Goal: Obtain resource: Download file/media

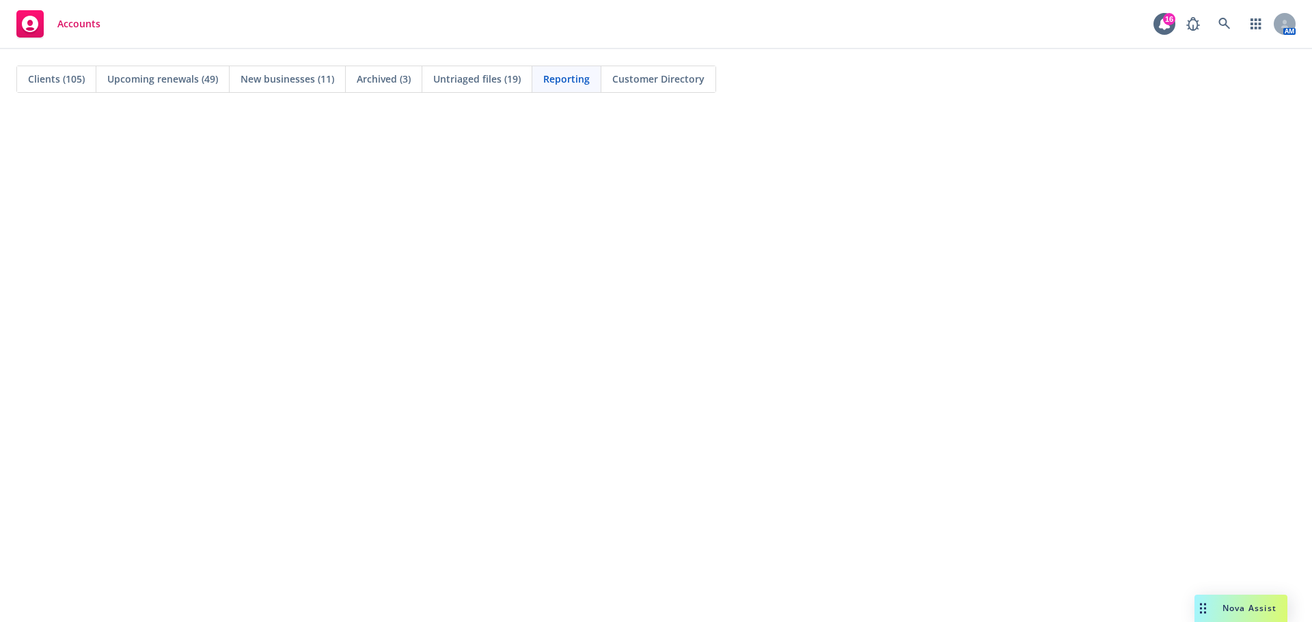
click at [58, 80] on span "Clients (105)" at bounding box center [56, 79] width 57 height 14
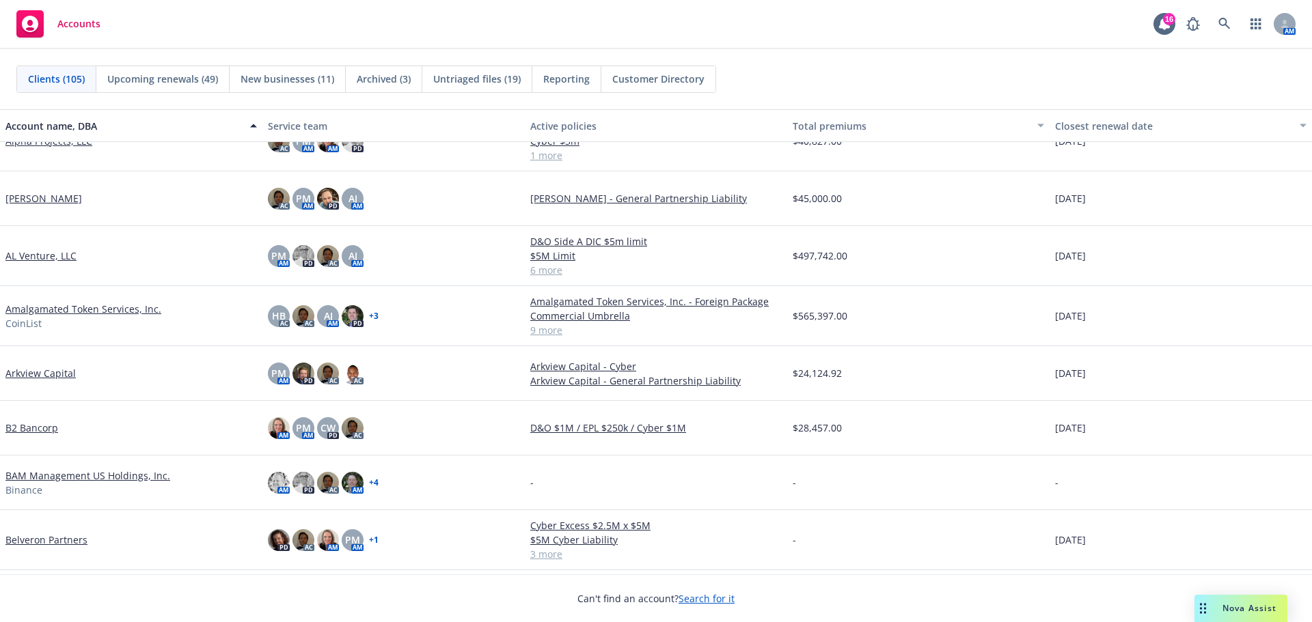
scroll to position [205, 0]
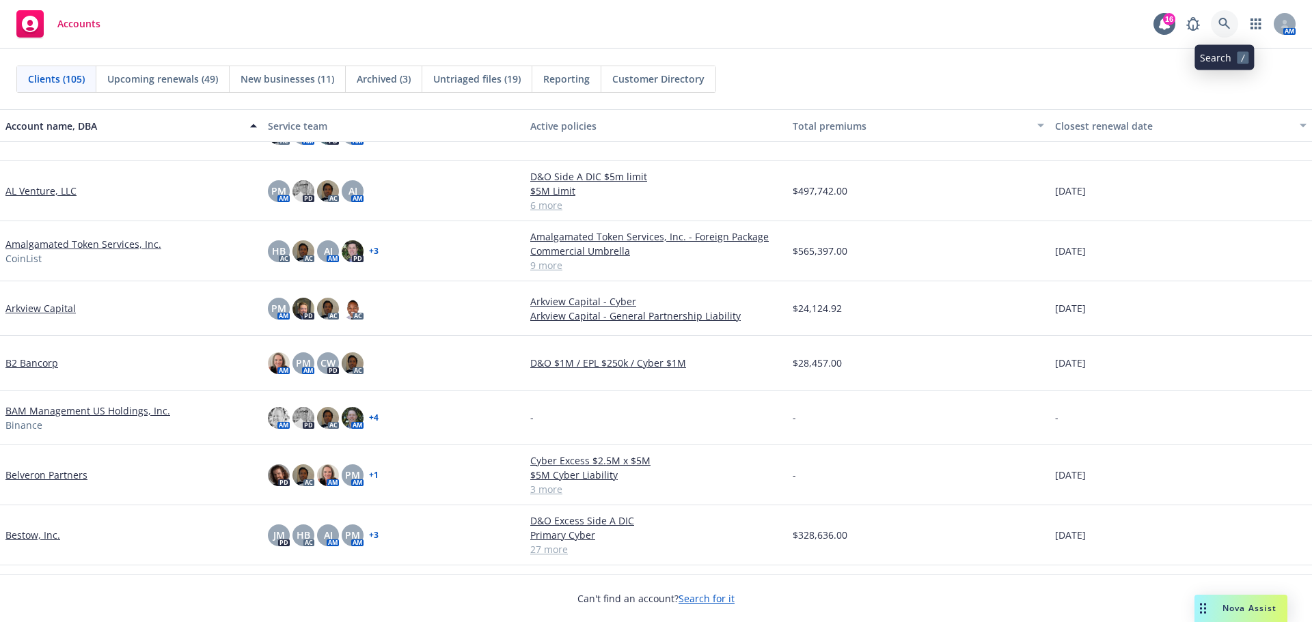
click at [1225, 24] on icon at bounding box center [1224, 24] width 12 height 12
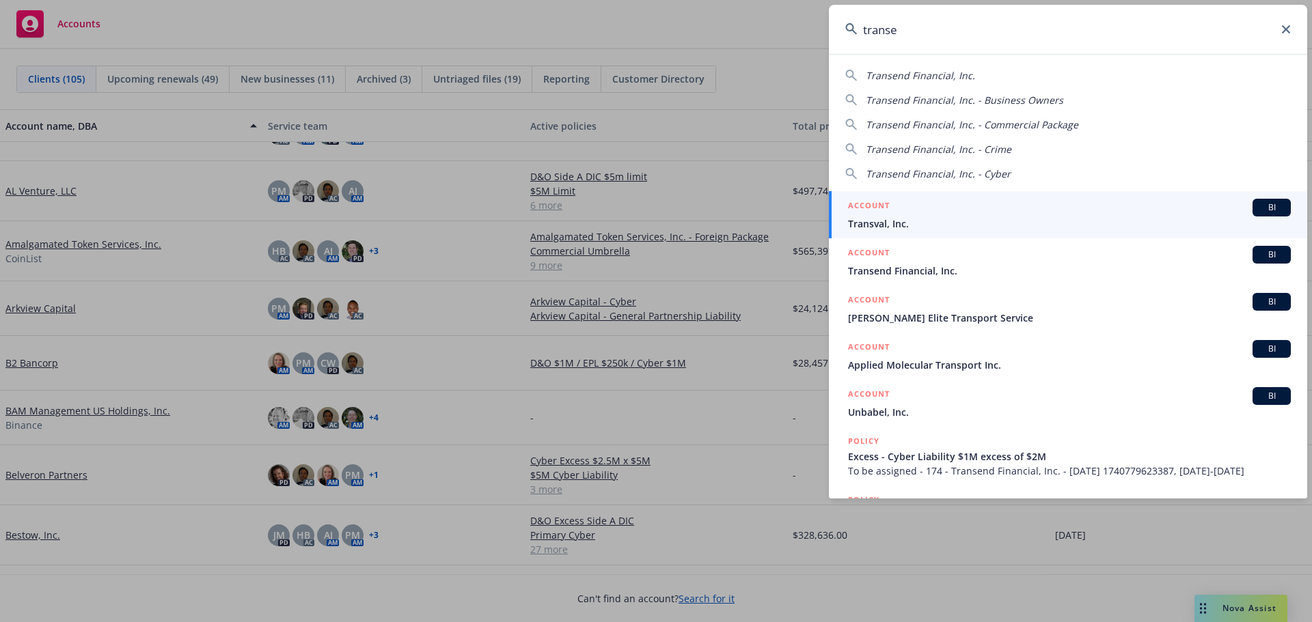
click at [912, 71] on span "Transend Financial, Inc." at bounding box center [920, 75] width 109 height 13
type input "Transend Financial, Inc."
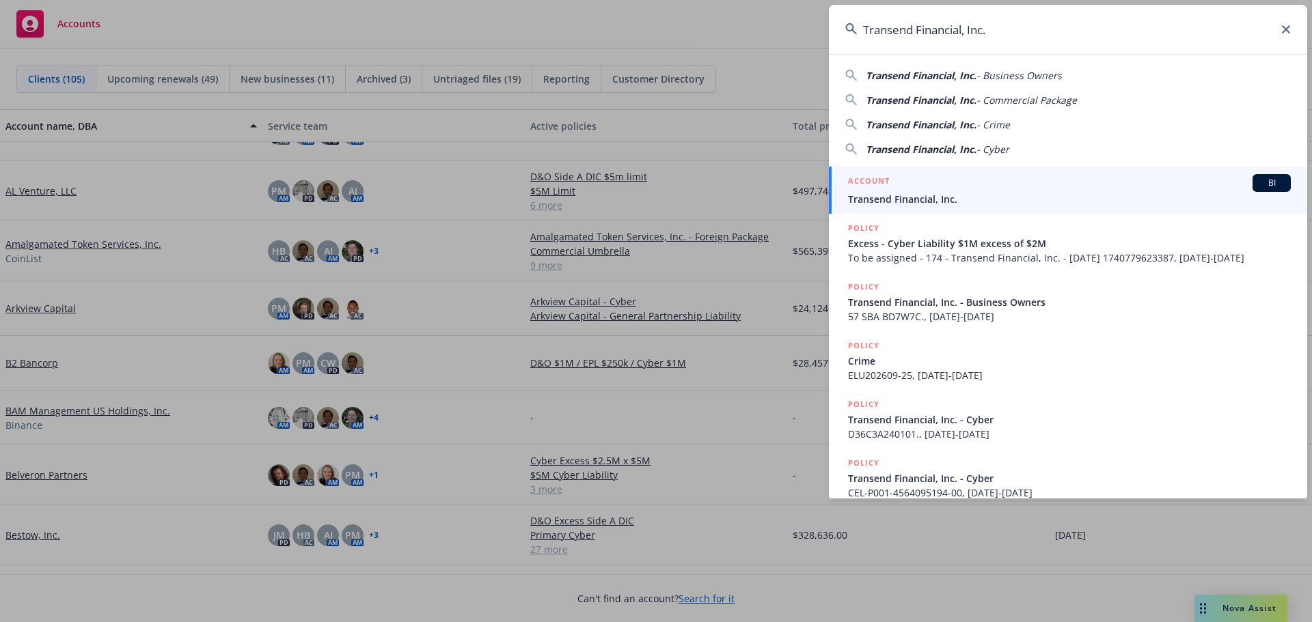
click at [918, 193] on span "Transend Financial, Inc." at bounding box center [1069, 199] width 443 height 14
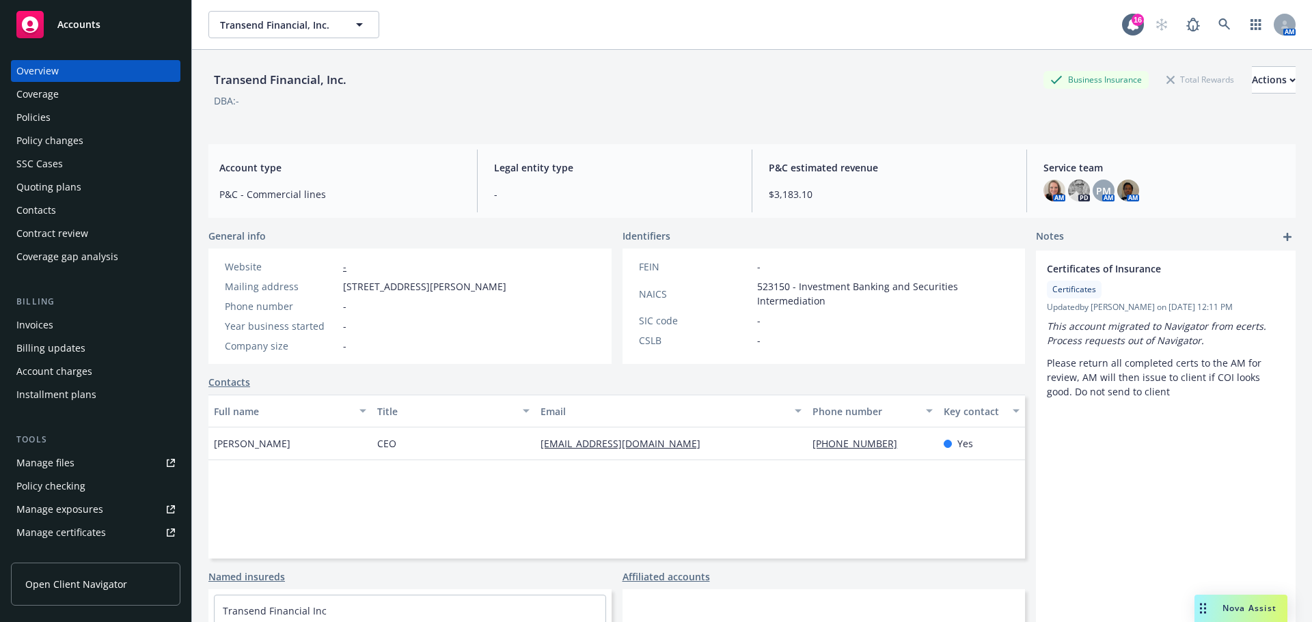
click at [47, 119] on div "Policies" at bounding box center [33, 118] width 34 height 22
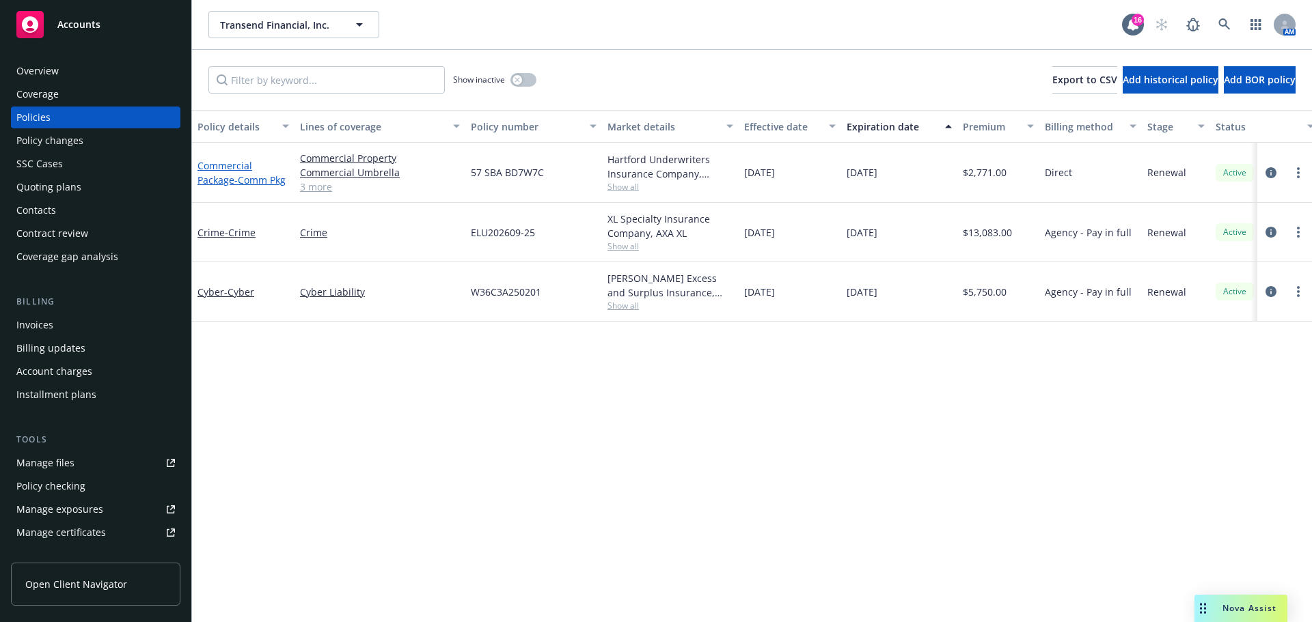
click at [235, 174] on span "- Comm Pkg" at bounding box center [259, 180] width 51 height 13
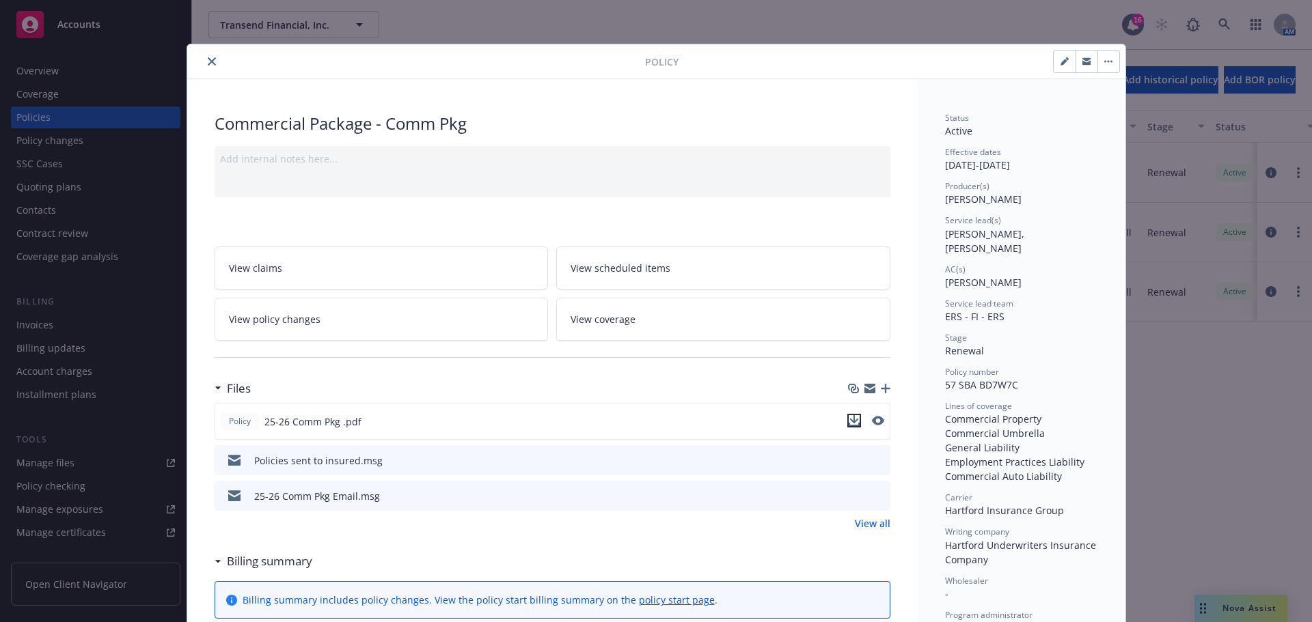
click at [849, 419] on icon "download file" at bounding box center [854, 420] width 11 height 11
click at [208, 59] on icon "close" at bounding box center [212, 61] width 8 height 8
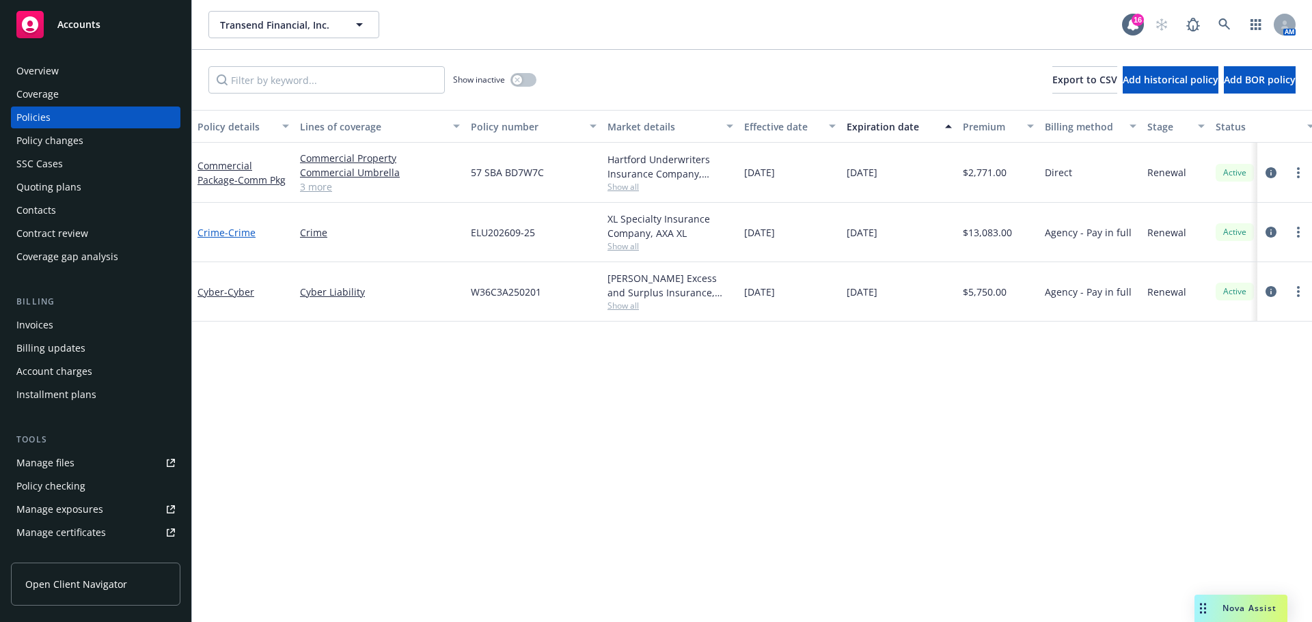
click at [235, 233] on span "- Crime" at bounding box center [240, 232] width 31 height 13
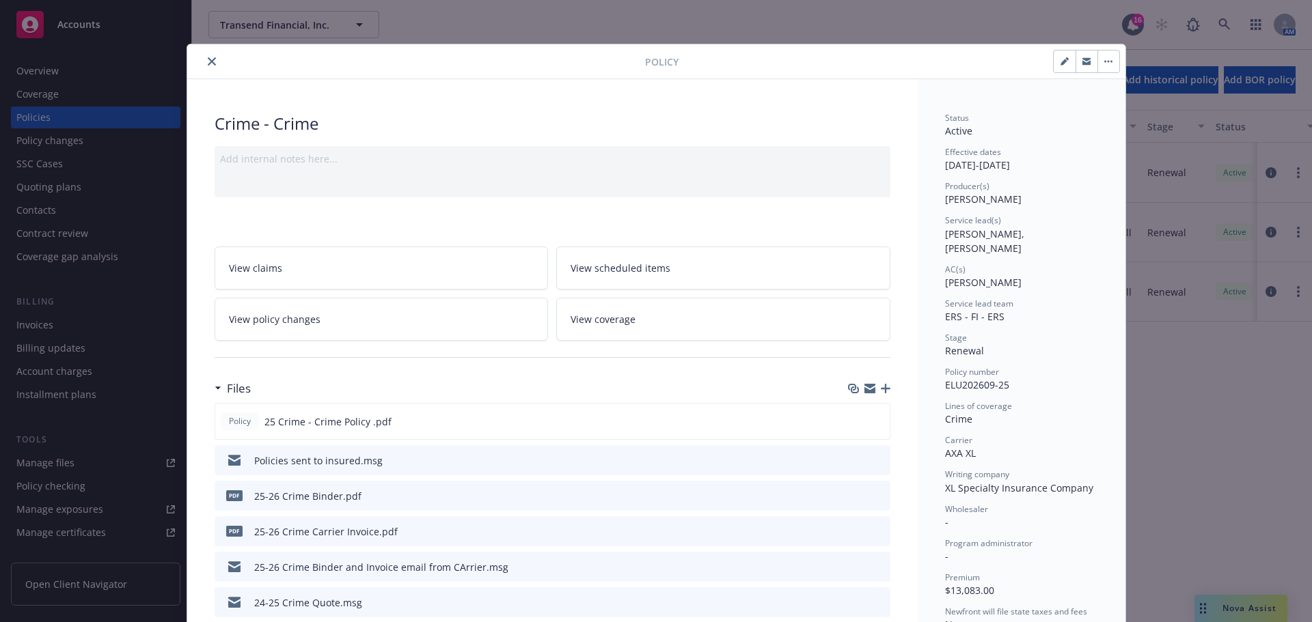
click at [208, 61] on icon "close" at bounding box center [212, 61] width 8 height 8
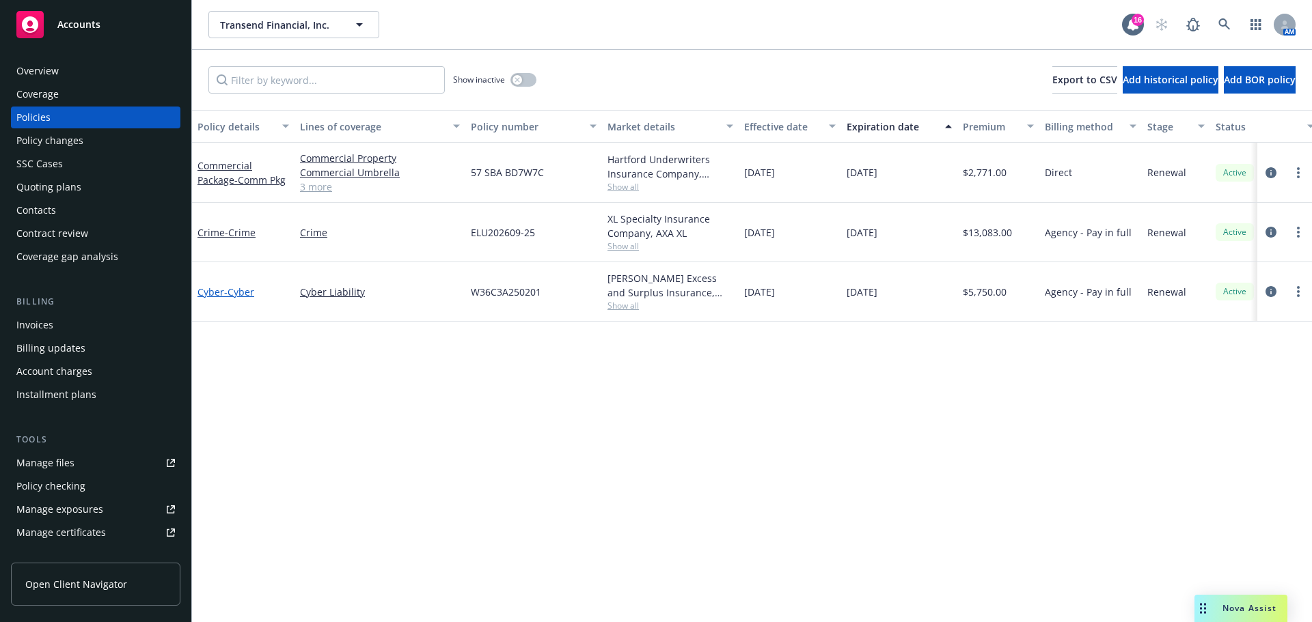
click at [227, 294] on span "- Cyber" at bounding box center [239, 292] width 30 height 13
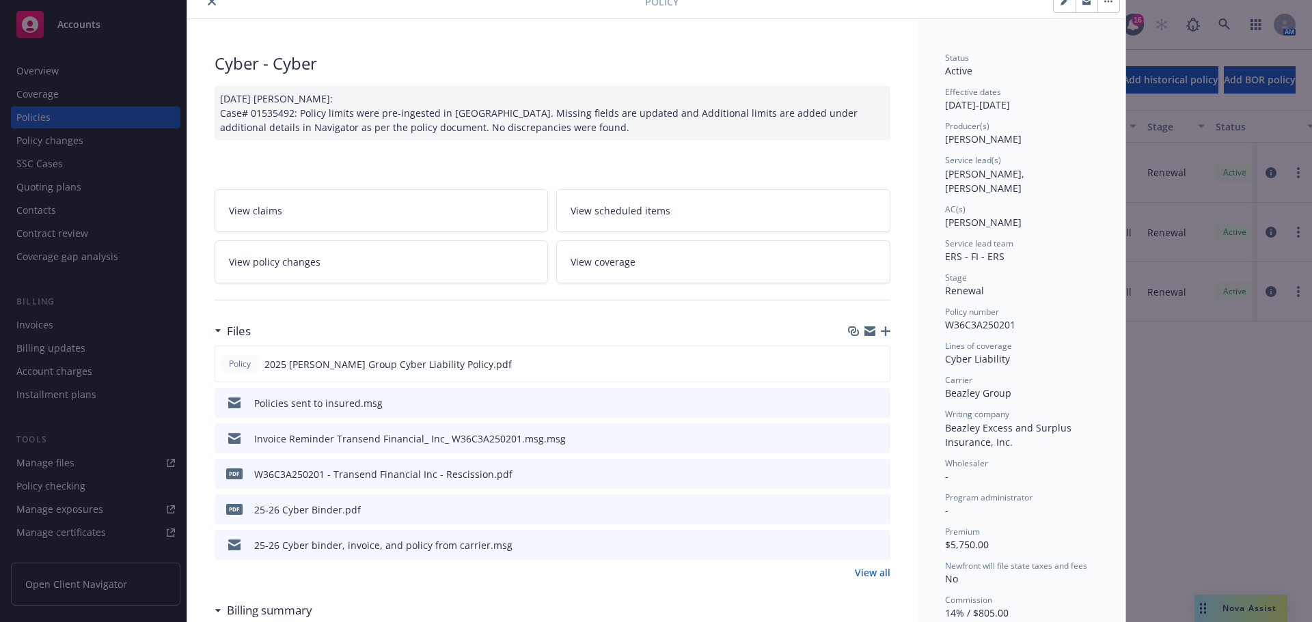
scroll to position [137, 0]
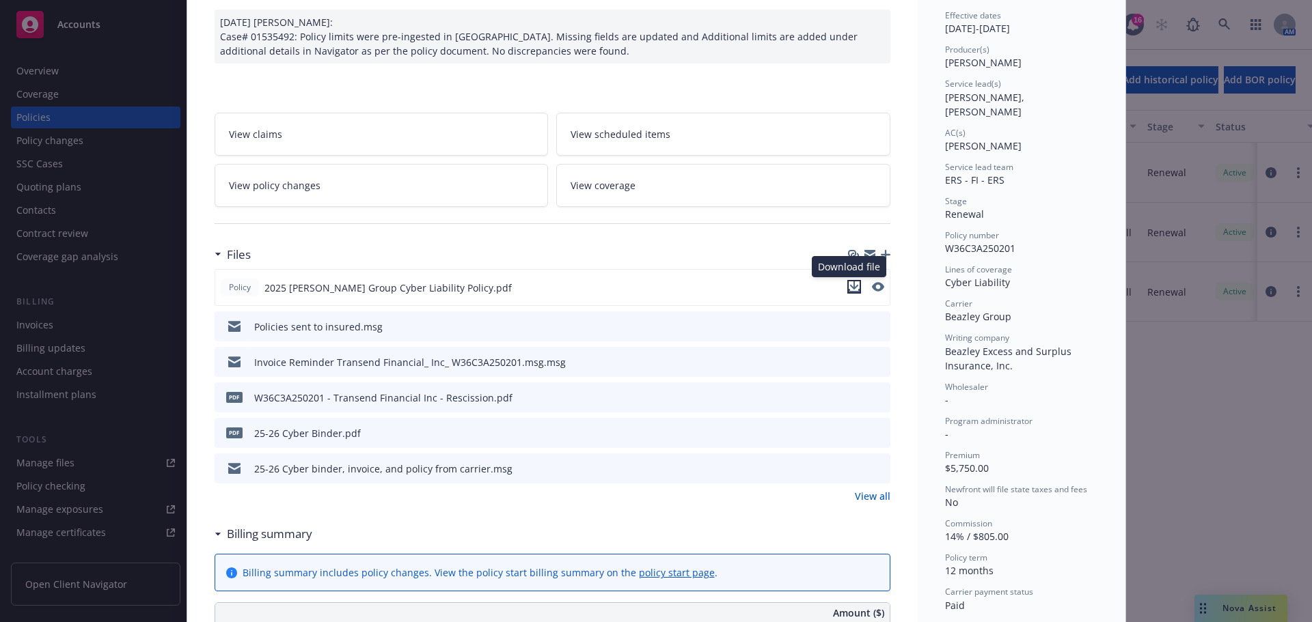
click at [849, 290] on icon "download file" at bounding box center [854, 286] width 11 height 11
click at [849, 435] on icon "download file" at bounding box center [854, 432] width 11 height 11
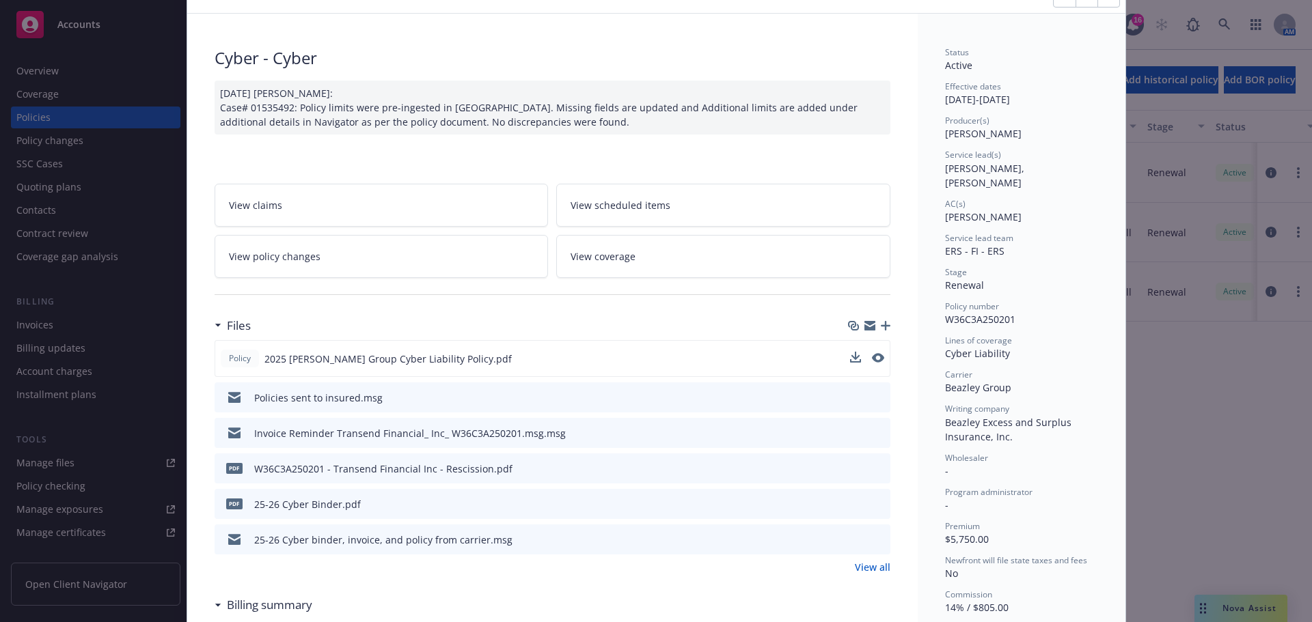
scroll to position [0, 0]
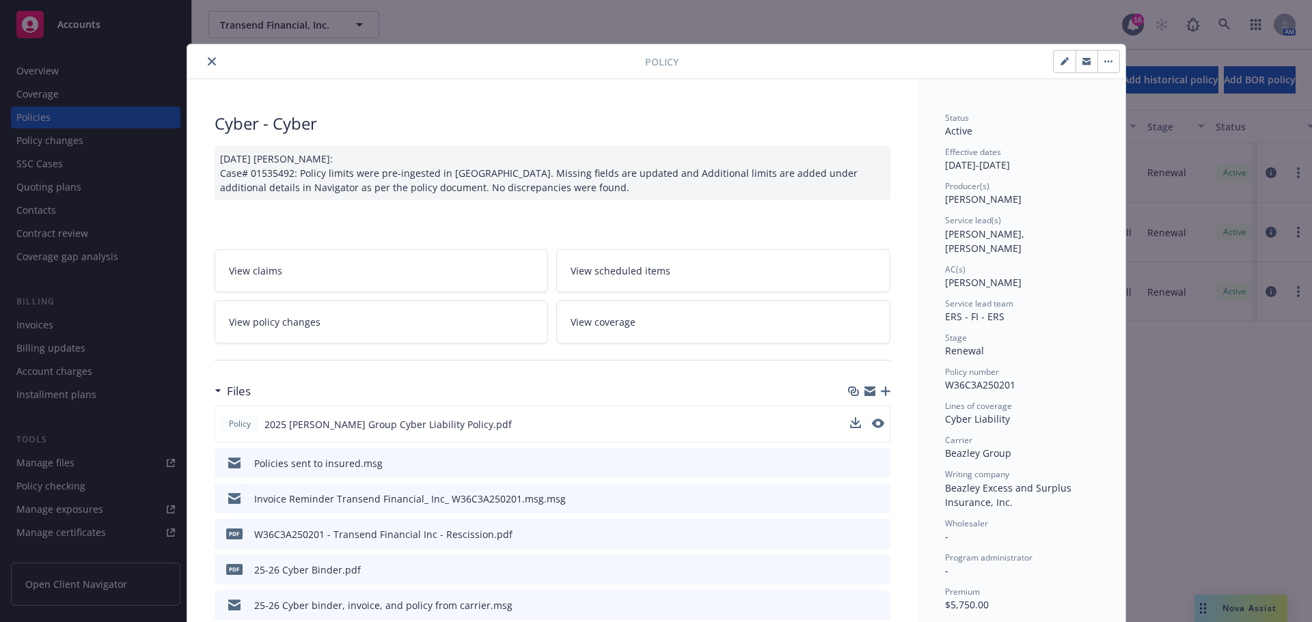
click at [208, 62] on icon "close" at bounding box center [212, 61] width 8 height 8
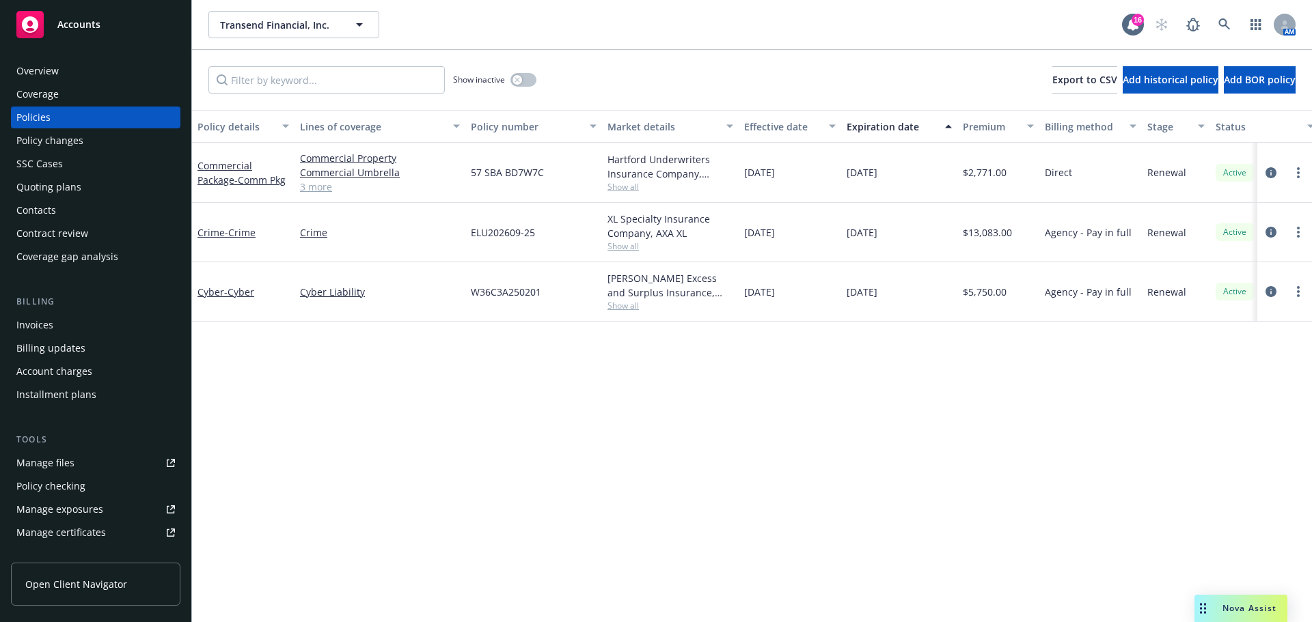
click at [42, 72] on div "Overview" at bounding box center [37, 71] width 42 height 22
